Goal: Register for event/course

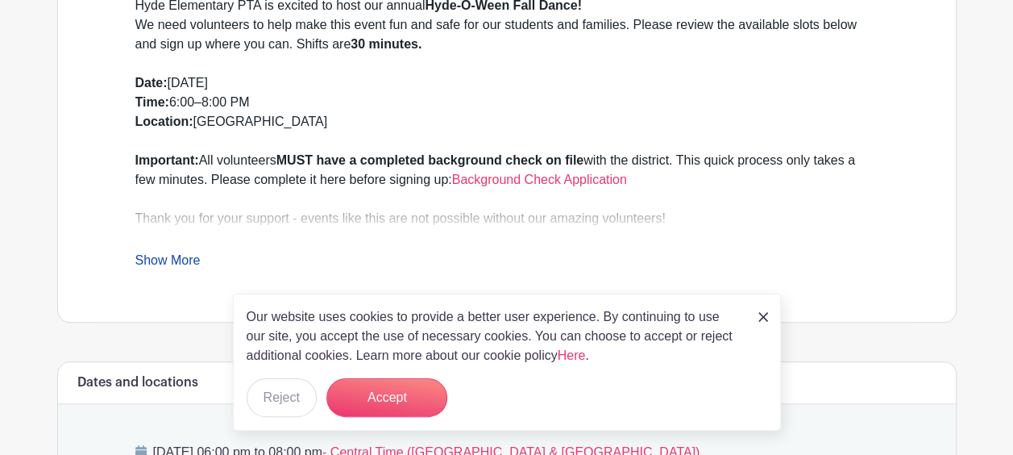
scroll to position [552, 0]
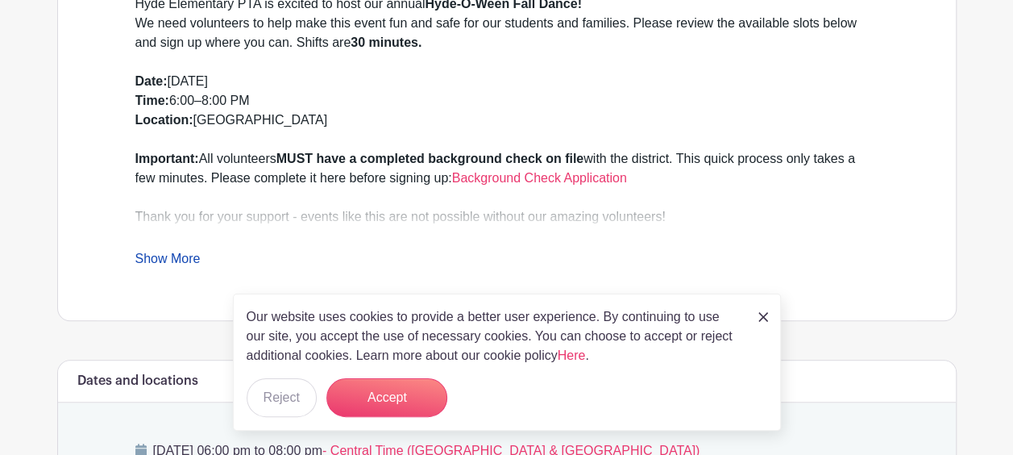
click at [761, 325] on link at bounding box center [764, 315] width 10 height 19
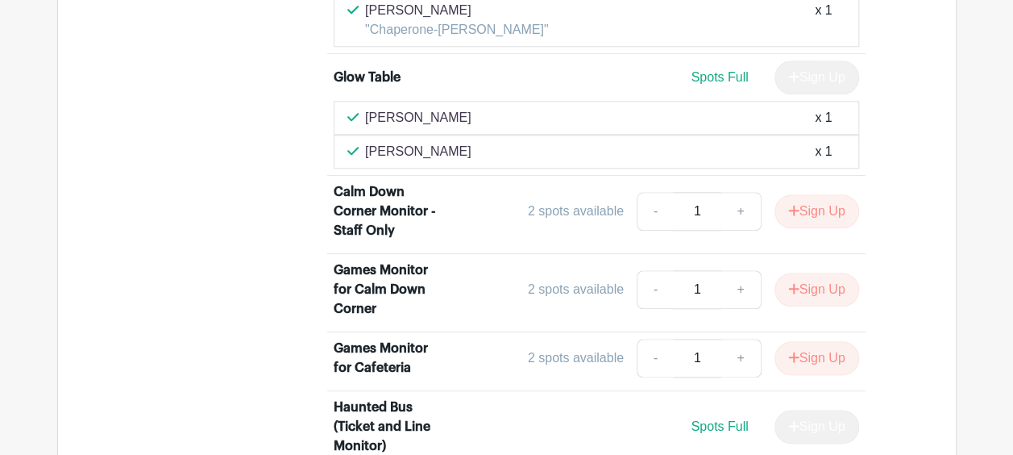
scroll to position [3815, 0]
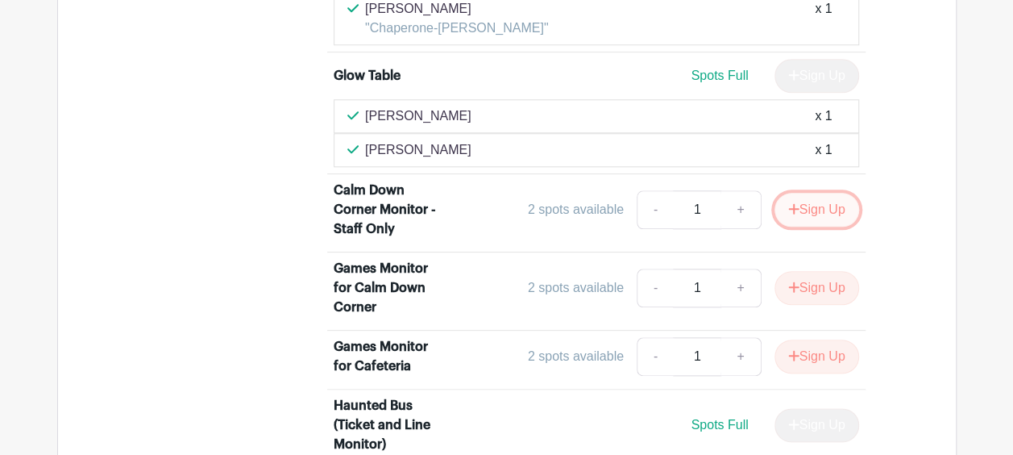
click at [801, 203] on button "Sign Up" at bounding box center [817, 210] width 85 height 34
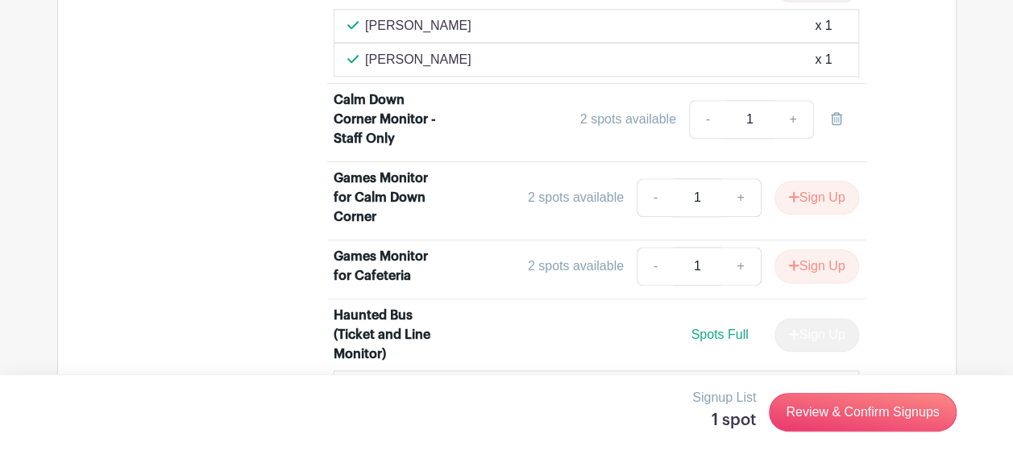
scroll to position [3905, 0]
click at [709, 119] on link "-" at bounding box center [707, 120] width 37 height 39
click at [843, 115] on link at bounding box center [836, 120] width 45 height 39
click at [838, 120] on link at bounding box center [836, 120] width 45 height 39
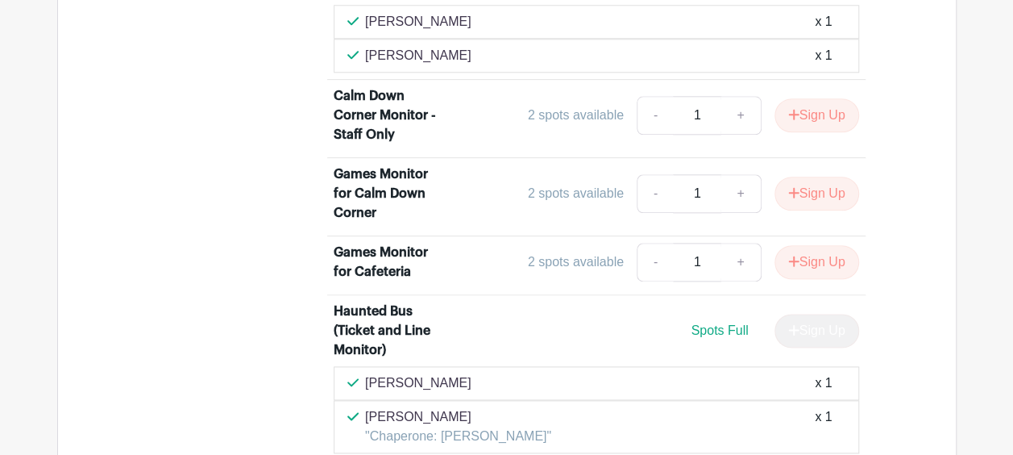
scroll to position [3910, 0]
click at [737, 106] on link "+" at bounding box center [741, 114] width 40 height 39
type input "2"
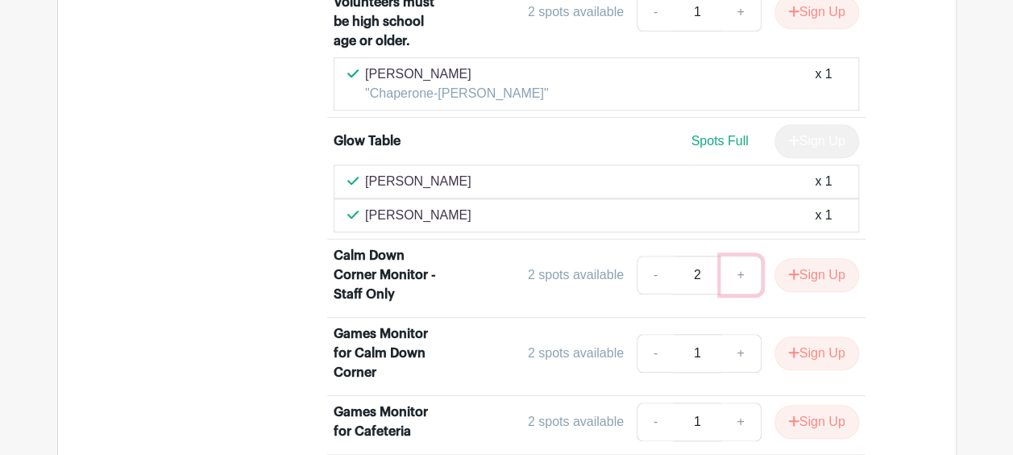
scroll to position [3752, 0]
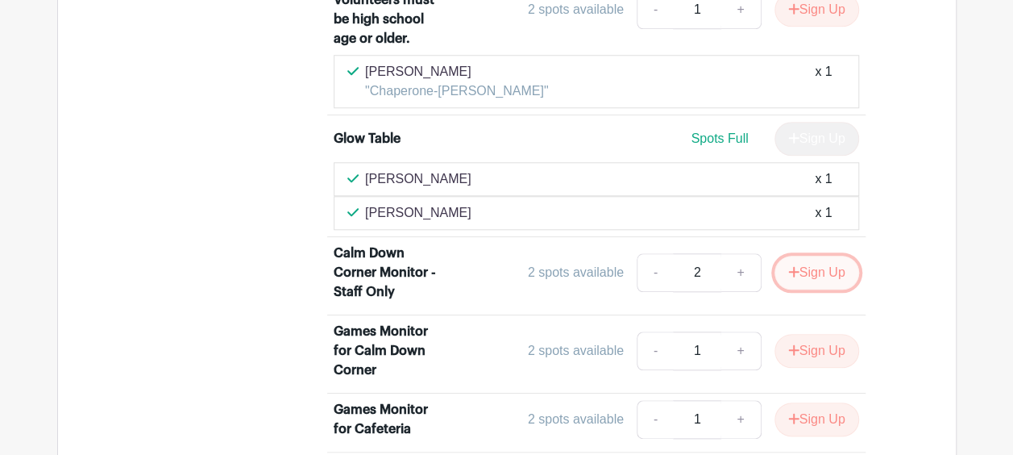
click at [775, 264] on button "Sign Up" at bounding box center [817, 273] width 85 height 34
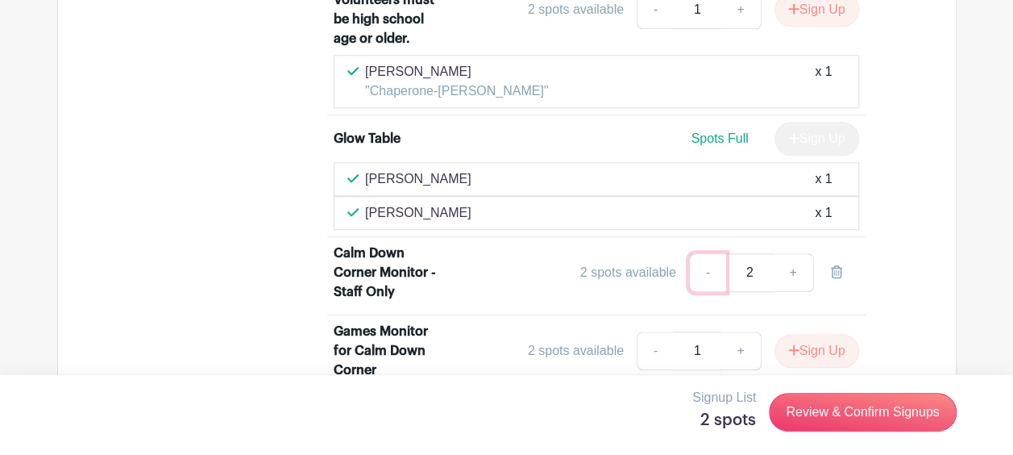
click at [709, 260] on link "-" at bounding box center [707, 272] width 37 height 39
type input "1"
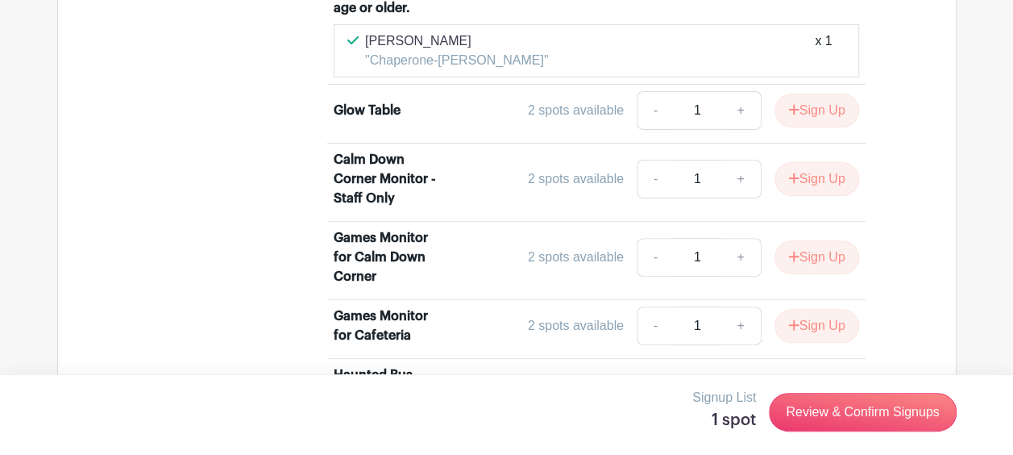
scroll to position [6251, 0]
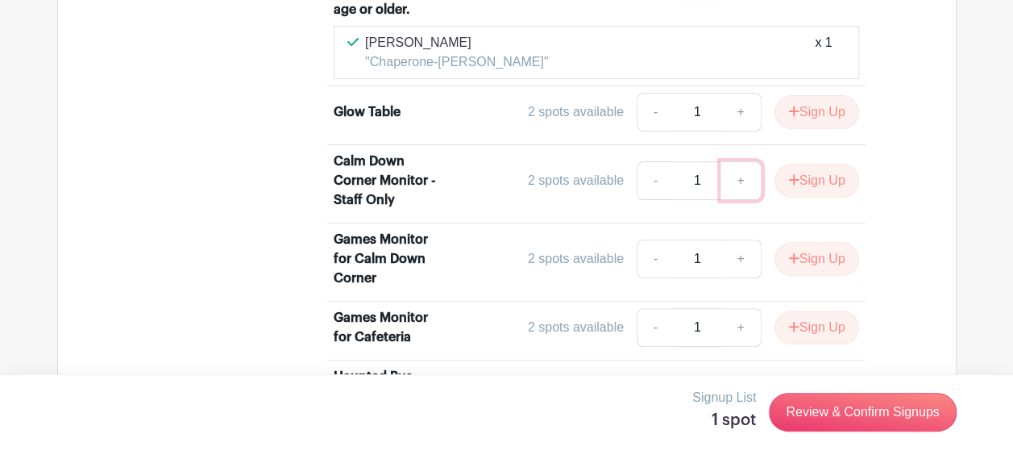
click at [740, 163] on link "+" at bounding box center [741, 180] width 40 height 39
type input "2"
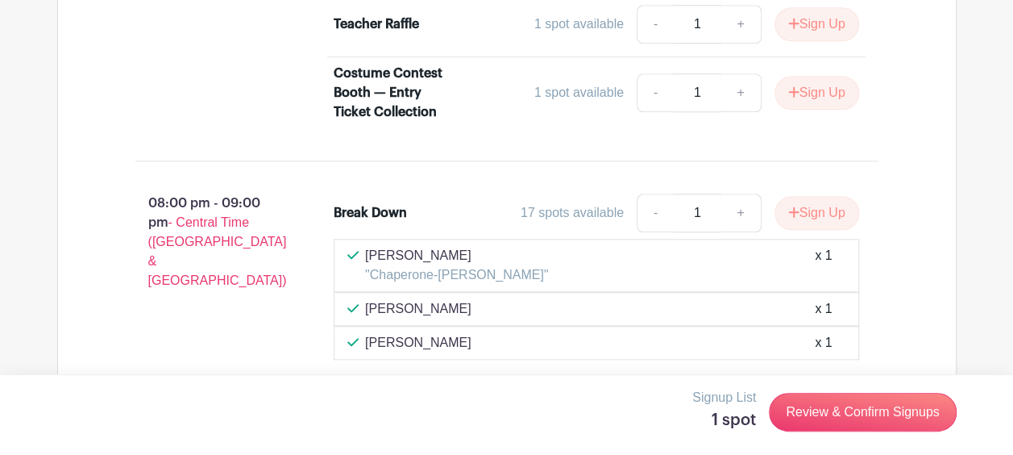
scroll to position [6959, 0]
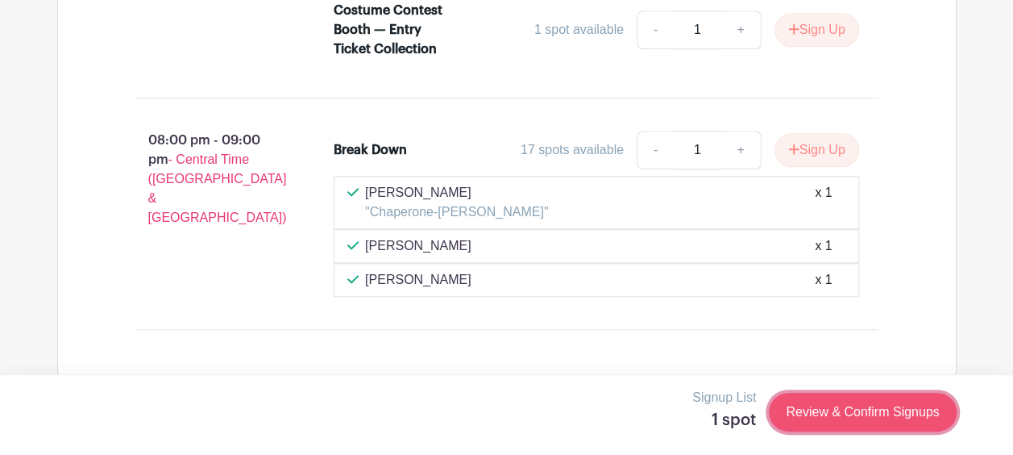
click at [832, 410] on link "Review & Confirm Signups" at bounding box center [862, 412] width 187 height 39
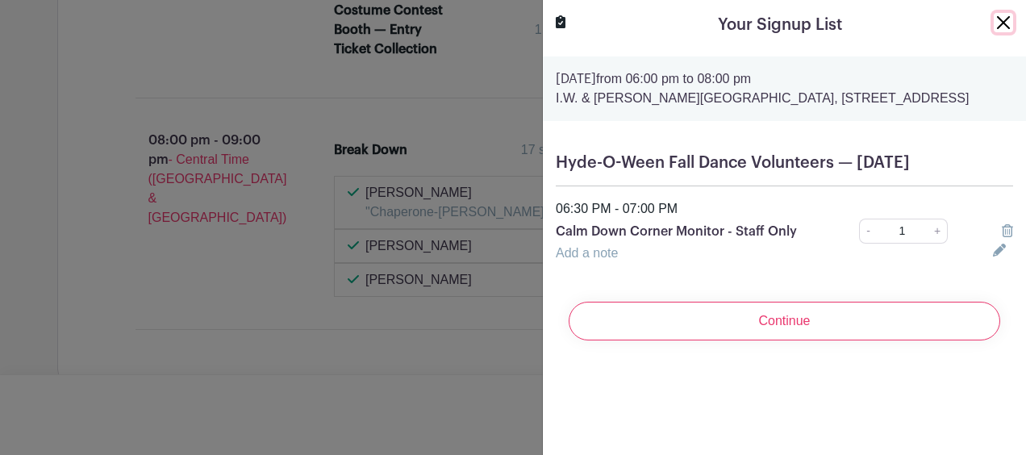
click at [993, 31] on button "Close" at bounding box center [1002, 22] width 19 height 19
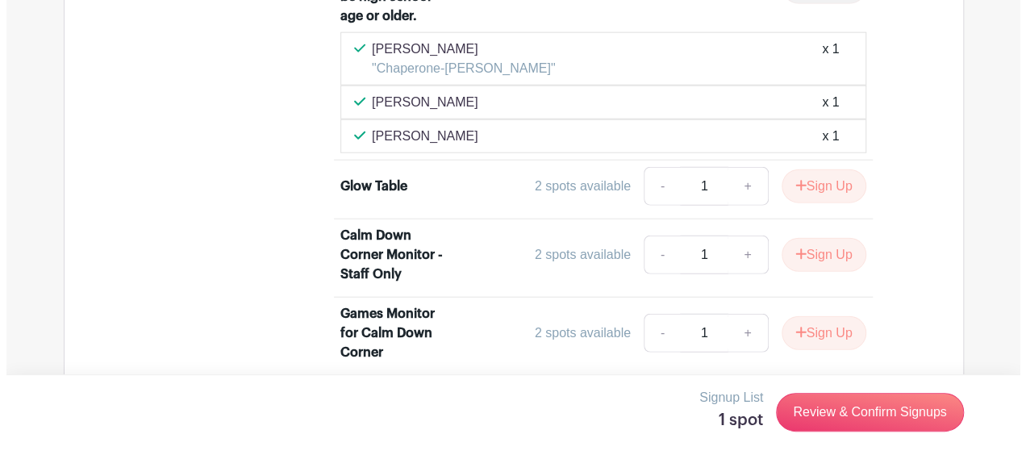
scroll to position [5018, 0]
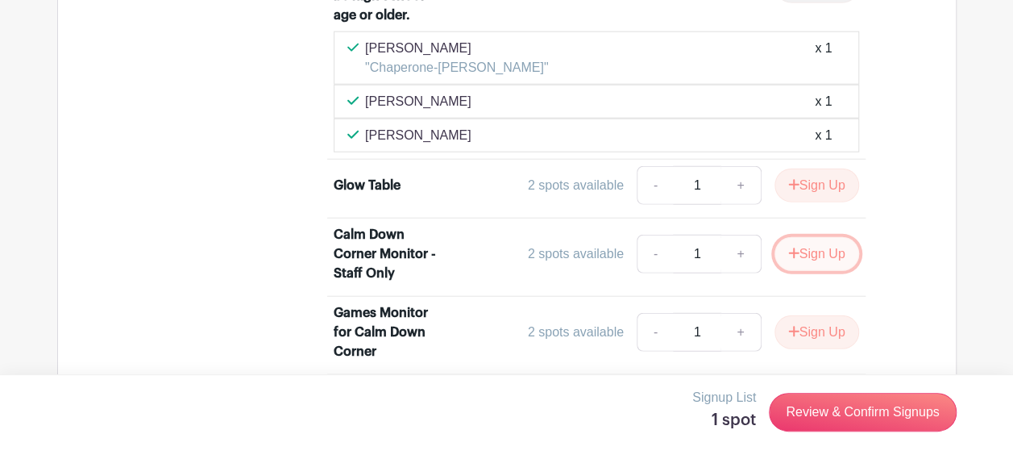
click at [813, 241] on button "Sign Up" at bounding box center [817, 254] width 85 height 34
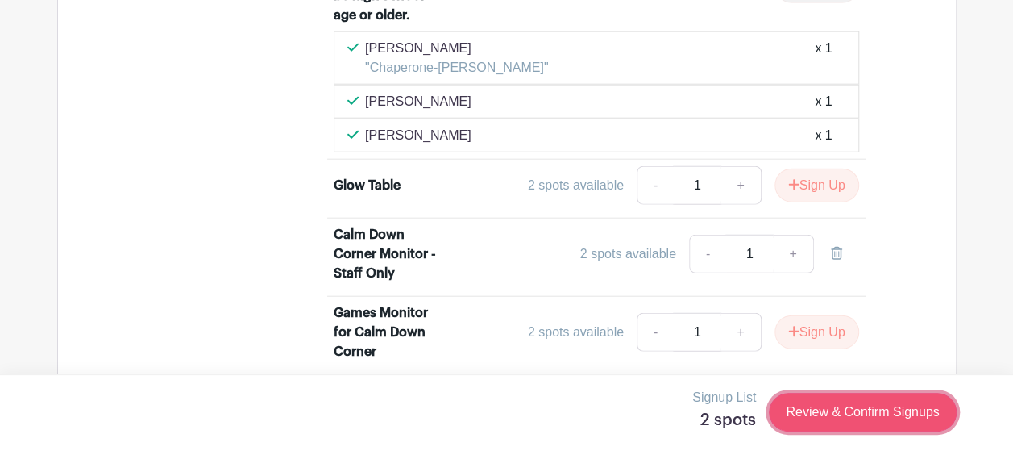
click at [847, 414] on link "Review & Confirm Signups" at bounding box center [862, 412] width 187 height 39
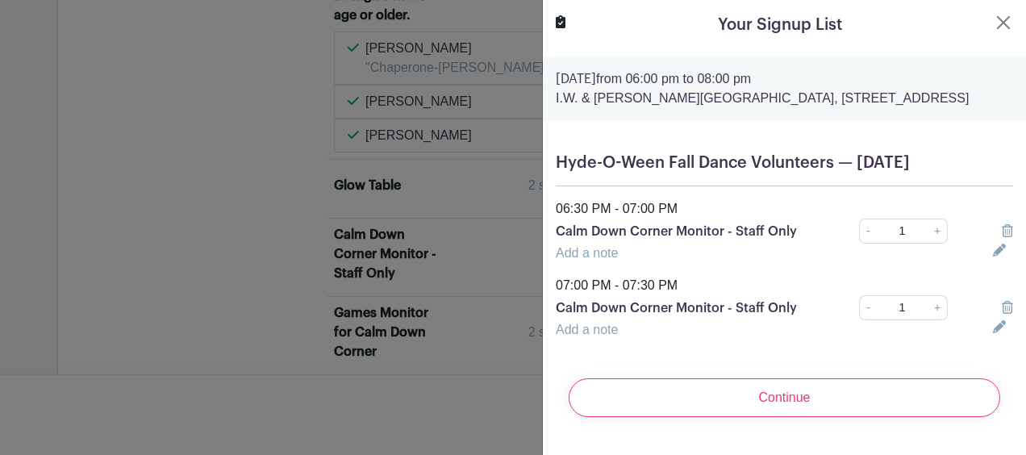
scroll to position [19, 0]
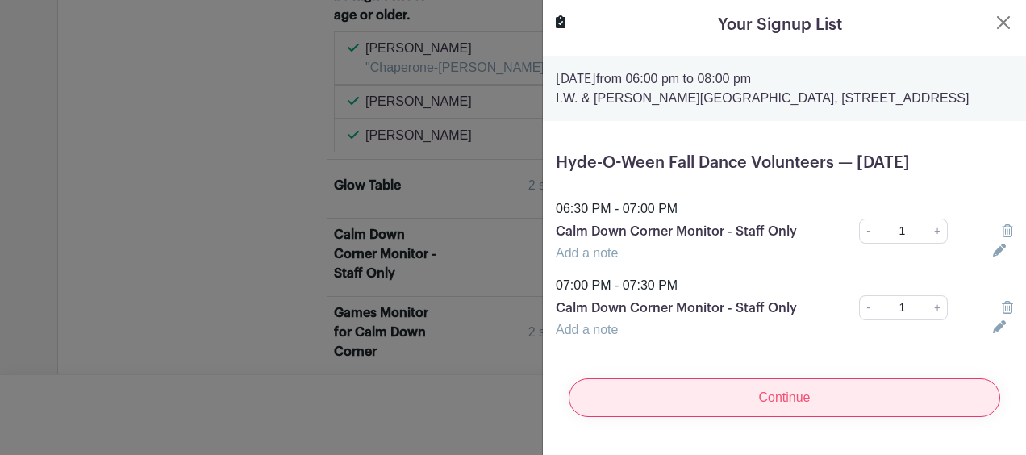
click at [711, 393] on input "Continue" at bounding box center [783, 397] width 431 height 39
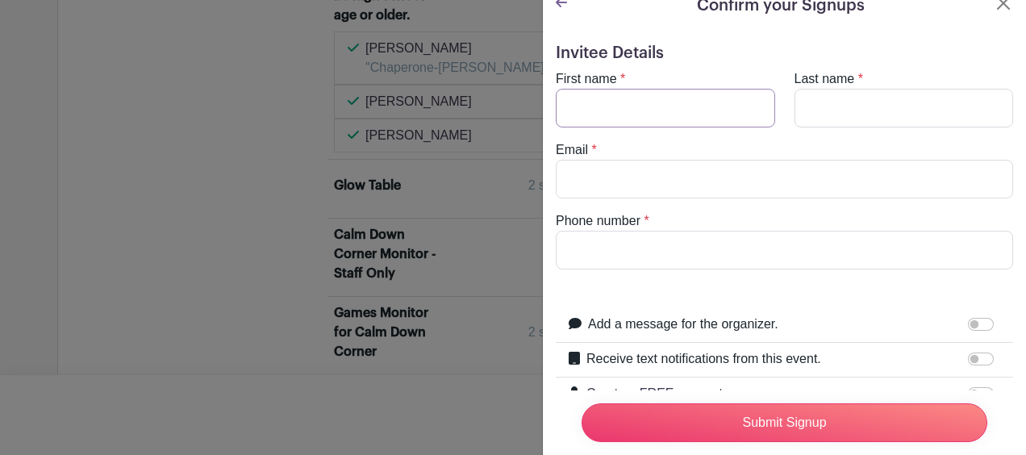
click at [617, 103] on input "First name" at bounding box center [664, 108] width 219 height 39
type input "[PERSON_NAME]"
type input "[EMAIL_ADDRESS][DOMAIN_NAME]"
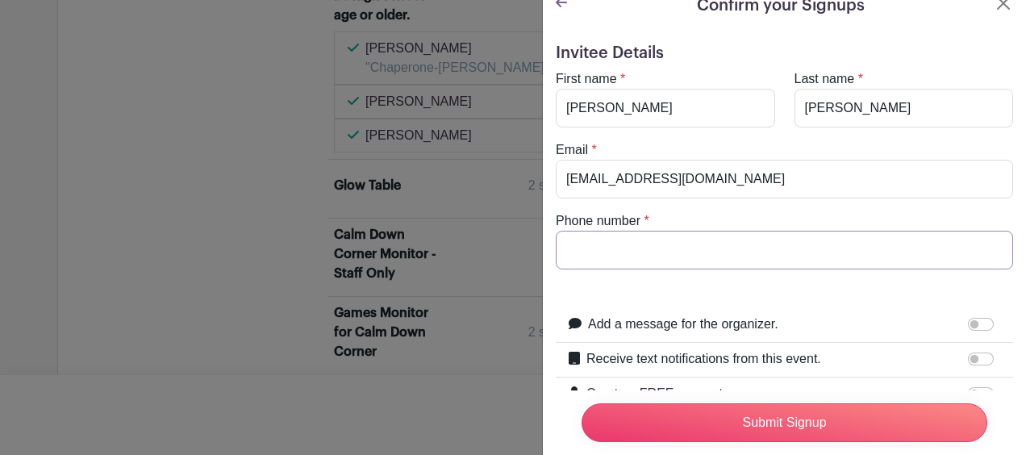
type input "3373497265"
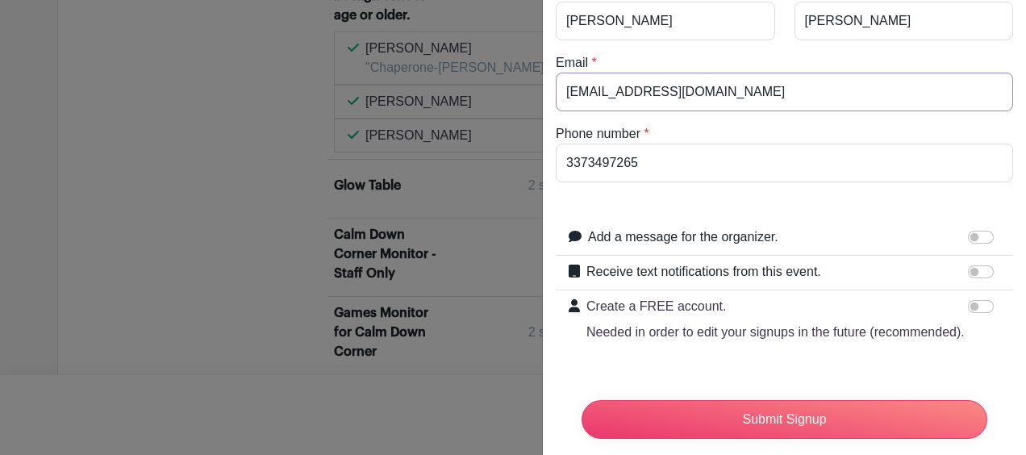
drag, startPoint x: 703, startPoint y: 109, endPoint x: 303, endPoint y: 206, distance: 411.6
type input "[EMAIL_ADDRESS][DOMAIN_NAME]"
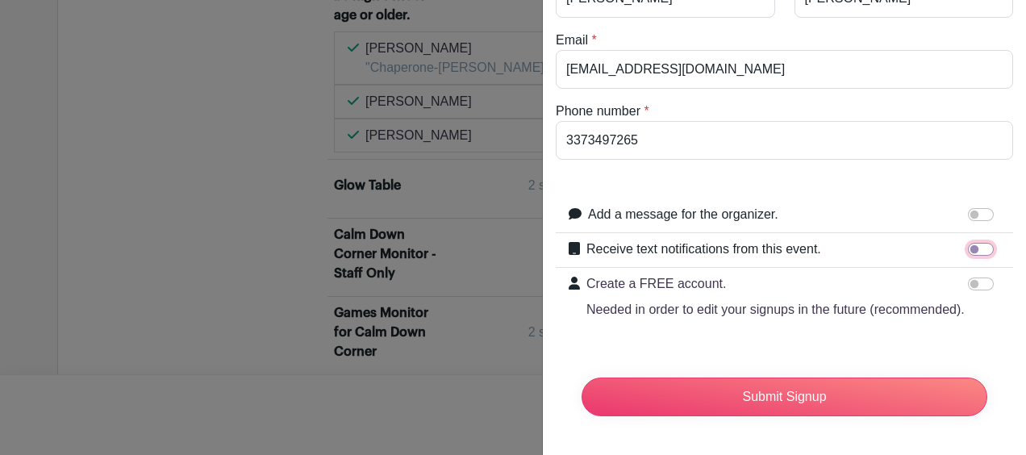
click at [971, 243] on input "Receive text notifications from this event." at bounding box center [980, 249] width 26 height 13
checkbox input "true"
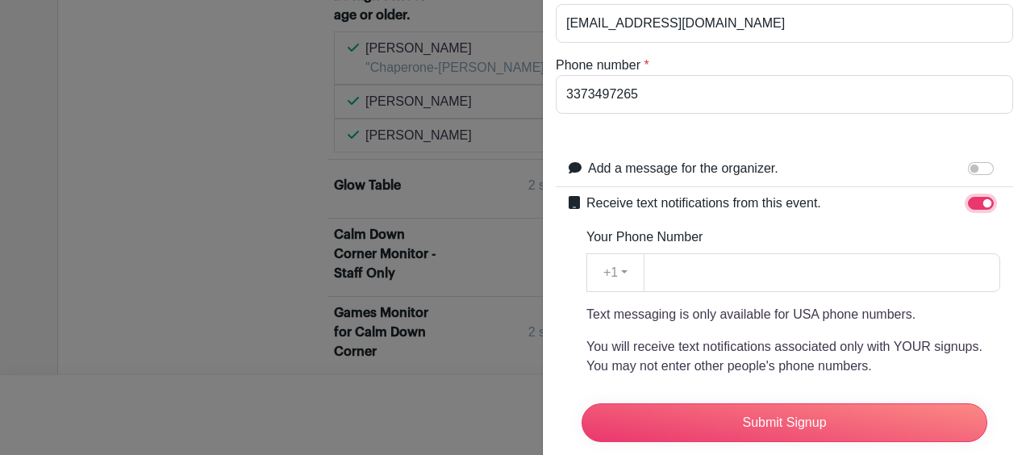
scroll to position [176, 0]
click at [813, 262] on input "Your Phone Number" at bounding box center [821, 271] width 356 height 39
click at [800, 223] on div "Receive text notifications from this event. Your Phone Number +1 +1 Text messag…" at bounding box center [793, 355] width 414 height 324
click at [776, 269] on input "Your Phone Number" at bounding box center [821, 271] width 356 height 39
type input "3373497265"
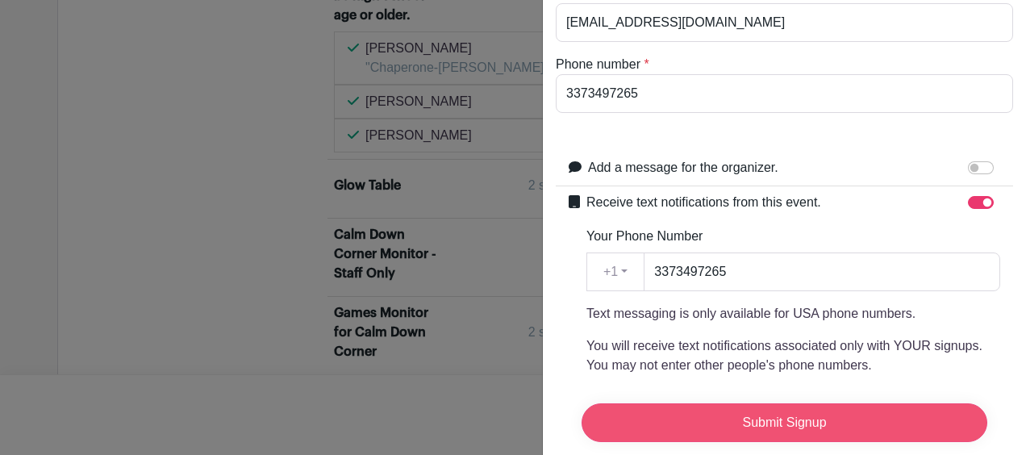
click at [755, 411] on input "Submit Signup" at bounding box center [784, 422] width 406 height 39
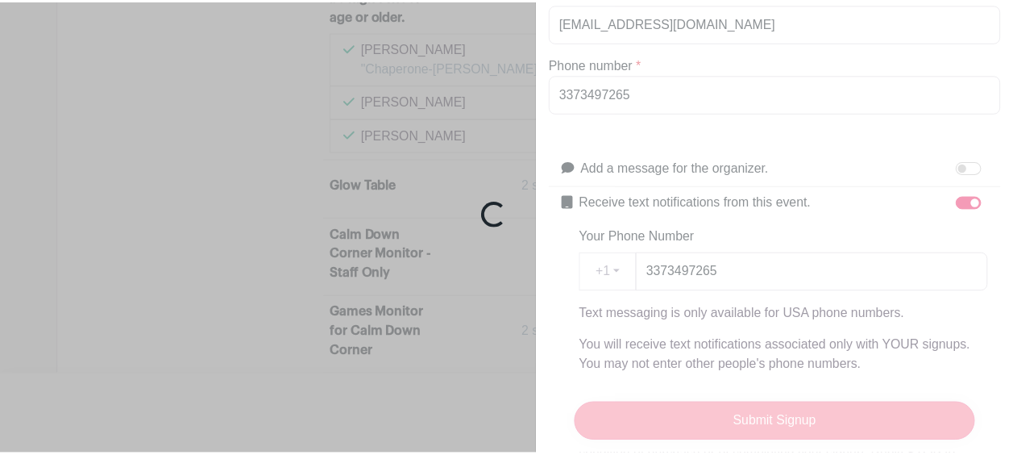
scroll to position [5051, 0]
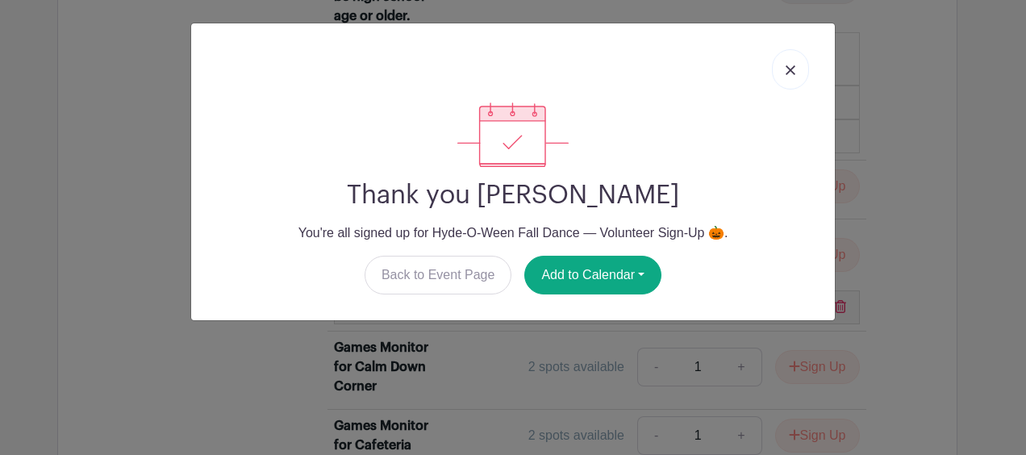
click at [793, 56] on link at bounding box center [790, 69] width 37 height 40
